Goal: Information Seeking & Learning: Learn about a topic

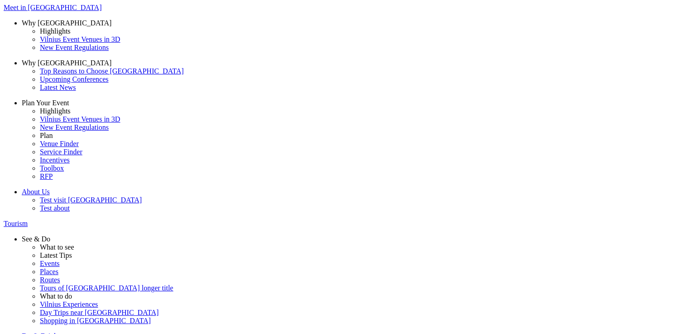
click at [0, 0] on span at bounding box center [0, 0] width 0 height 0
click at [0, 0] on input "Food" at bounding box center [0, 0] width 0 height 0
click at [0, 0] on span at bounding box center [0, 0] width 0 height 0
click at [0, 0] on input "Food" at bounding box center [0, 0] width 0 height 0
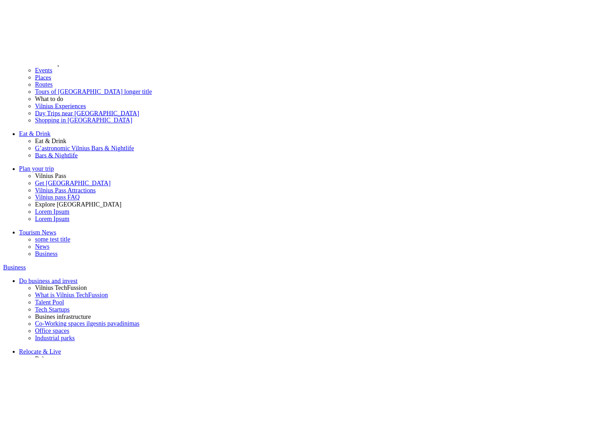
scroll to position [0, 0]
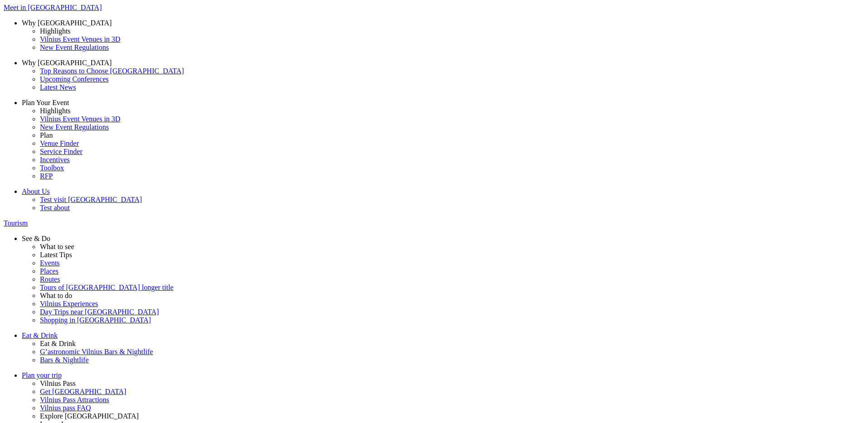
click at [0, 0] on span at bounding box center [0, 0] width 0 height 0
click at [0, 0] on input "Art" at bounding box center [0, 0] width 0 height 0
click at [0, 0] on span at bounding box center [0, 0] width 0 height 0
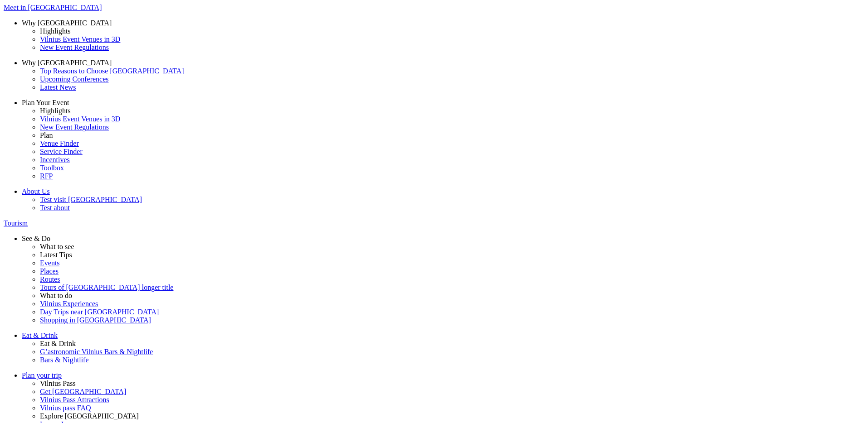
click at [0, 0] on input "Heritage" at bounding box center [0, 0] width 0 height 0
click at [87, 56] on div "September 2025" at bounding box center [43, 52] width 87 height 8
click at [87, 317] on div "24" at bounding box center [43, 313] width 87 height 8
type input "24-09-2025"
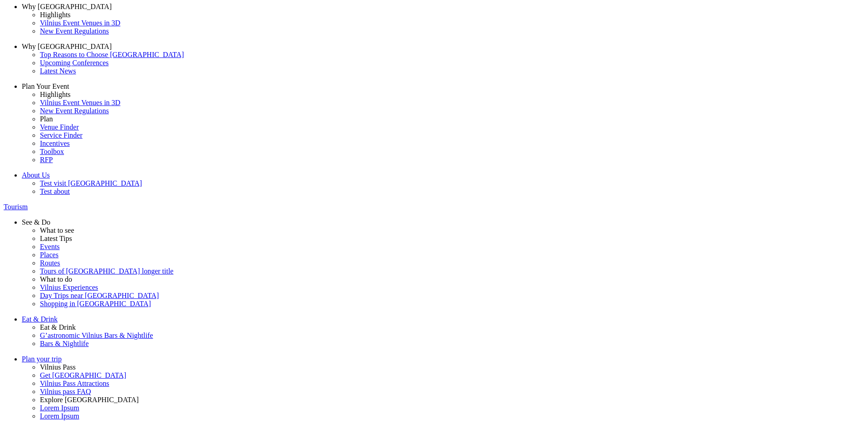
click at [87, 40] on div "September 2025" at bounding box center [43, 36] width 87 height 8
click at [49, 32] on button "Previous Month" at bounding box center [24, 27] width 49 height 10
